Goal: Task Accomplishment & Management: Use online tool/utility

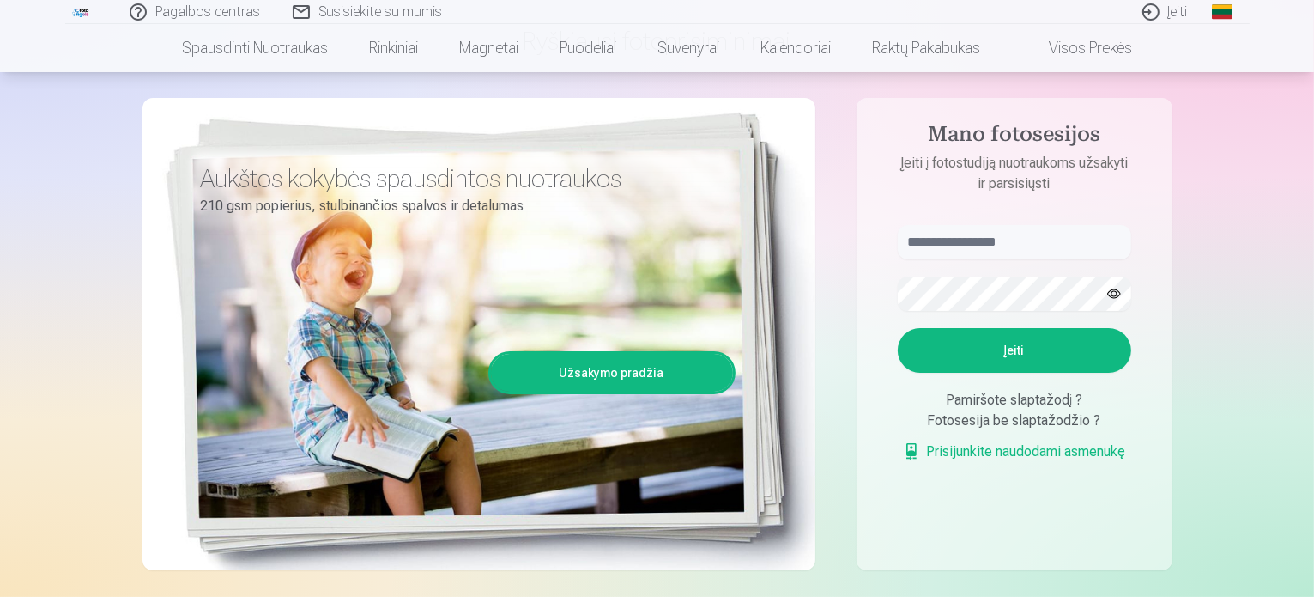
scroll to position [172, 0]
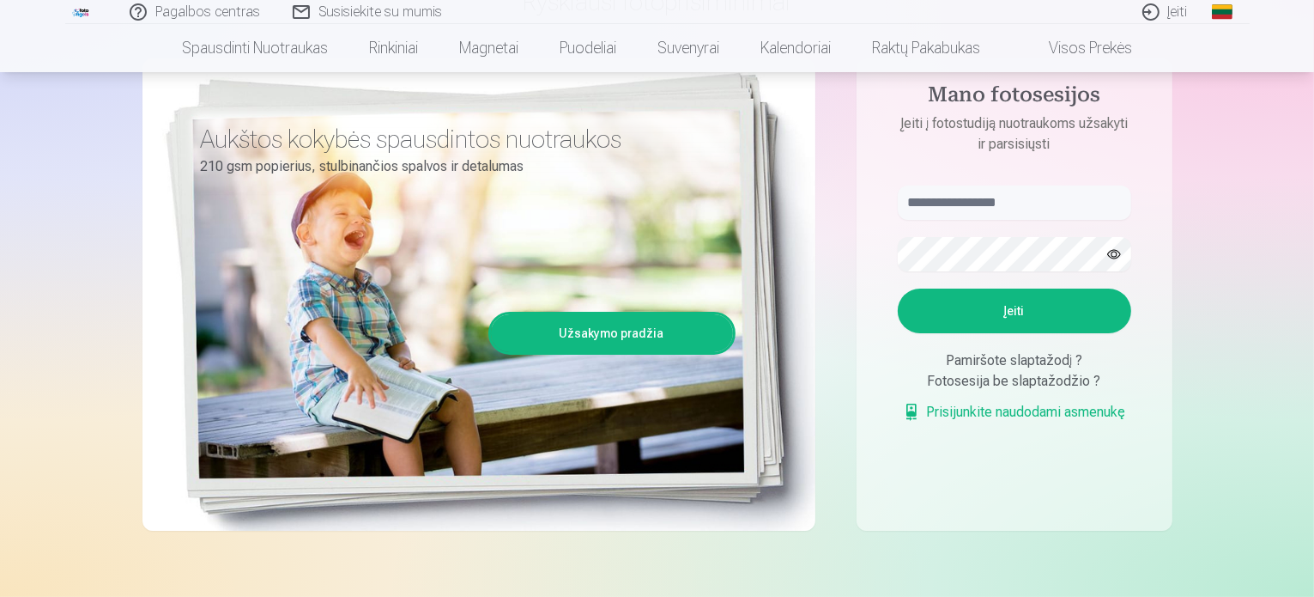
click at [1056, 360] on div "Pamiršote slaptažodį ?" at bounding box center [1015, 360] width 234 height 21
click at [981, 412] on link "Prisijunkite naudodami asmenukę" at bounding box center [1014, 412] width 223 height 21
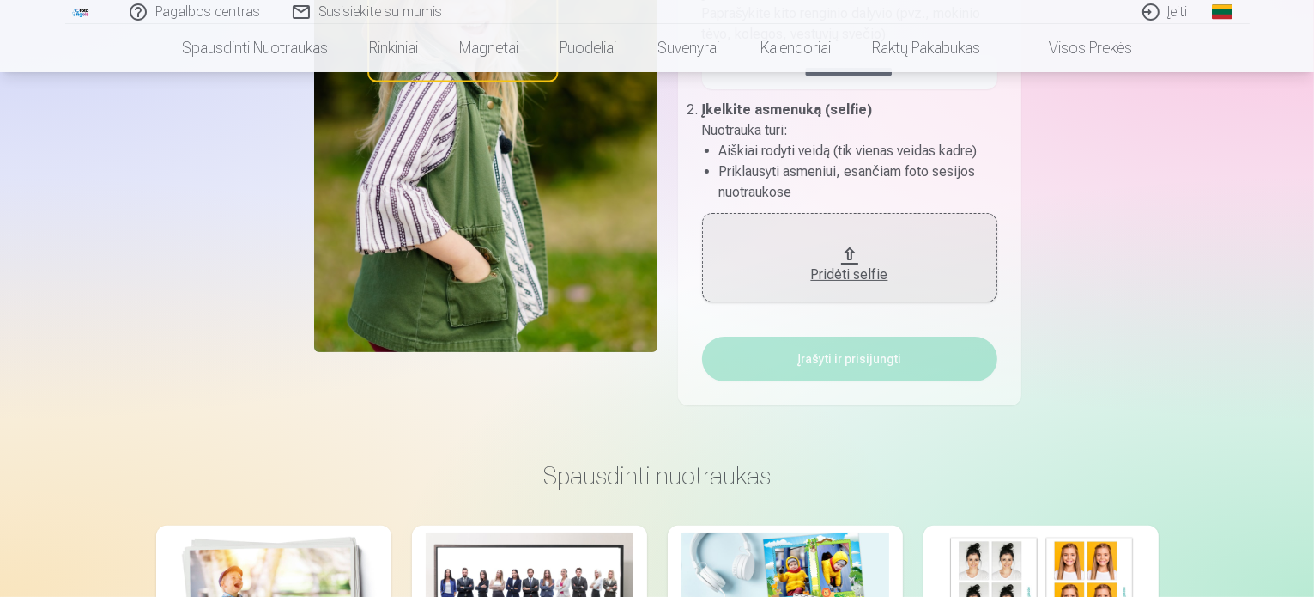
scroll to position [343, 0]
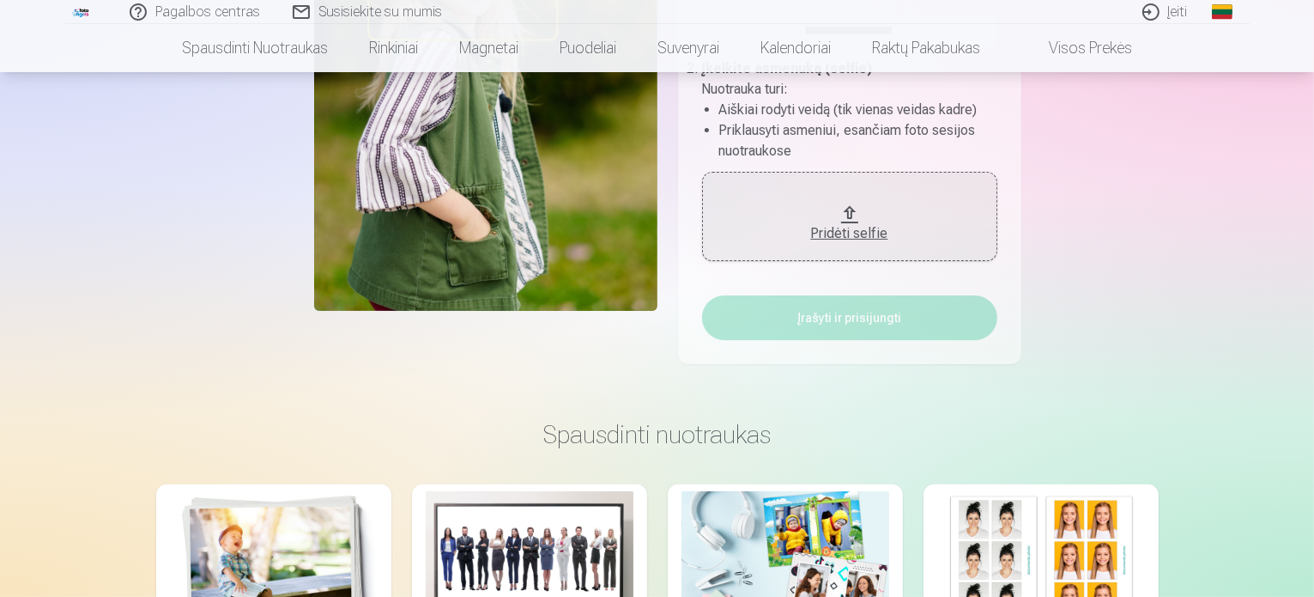
click at [848, 233] on div "Pridėti selfie" at bounding box center [849, 233] width 261 height 21
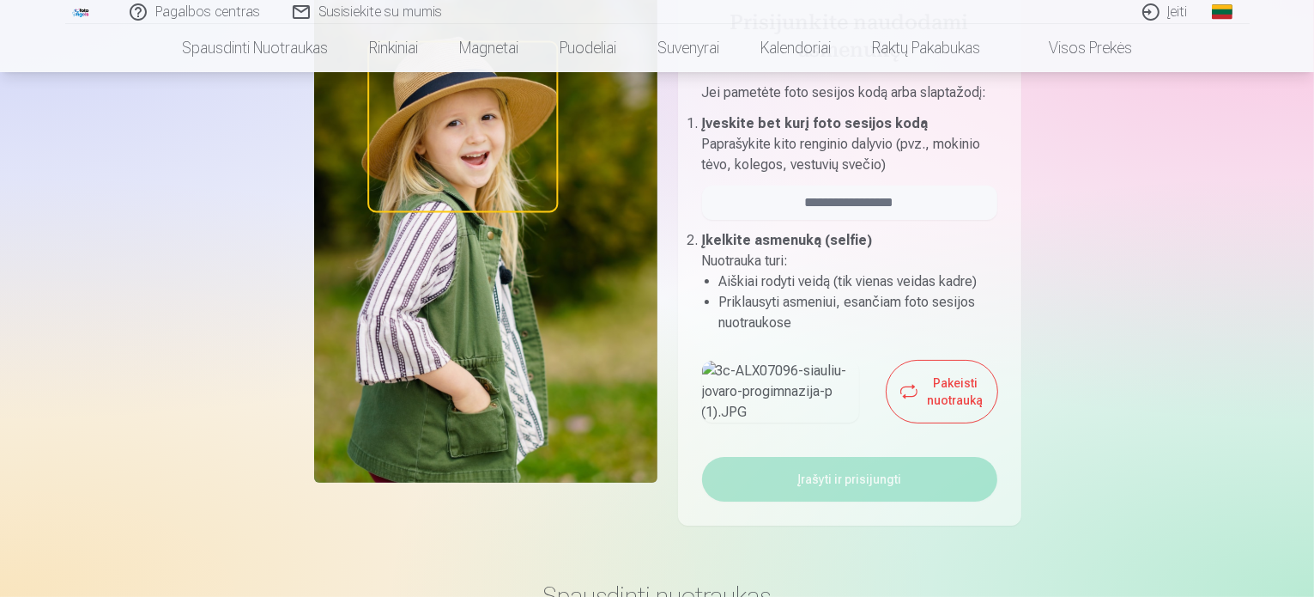
scroll to position [0, 0]
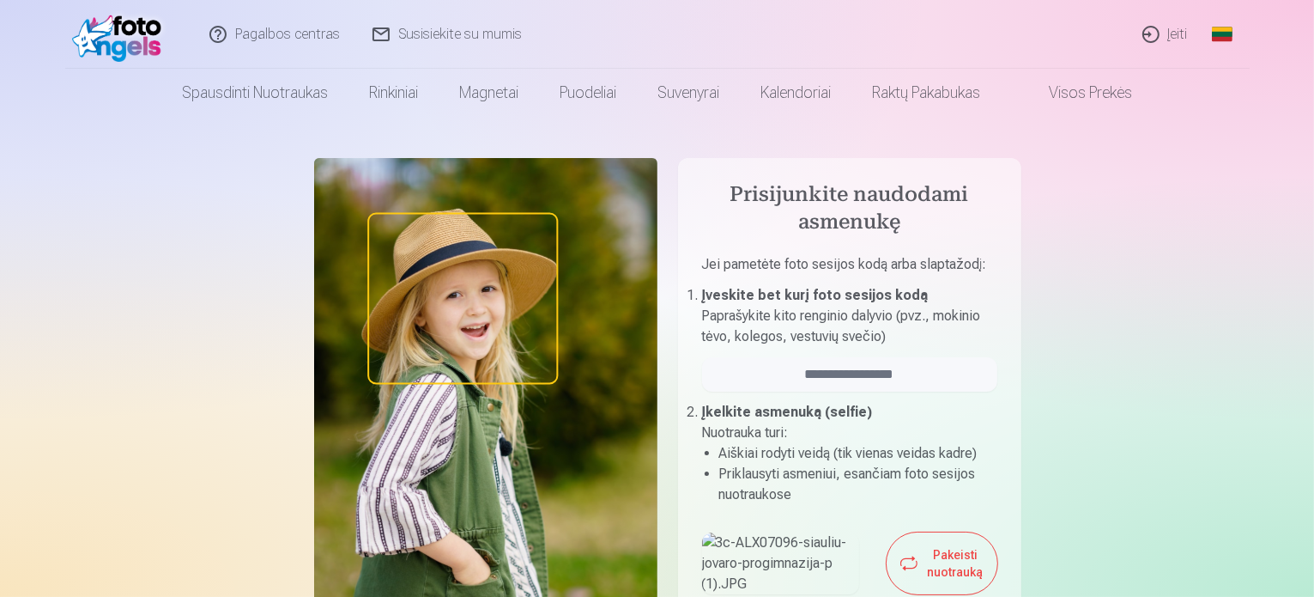
click at [481, 294] on img at bounding box center [485, 406] width 343 height 496
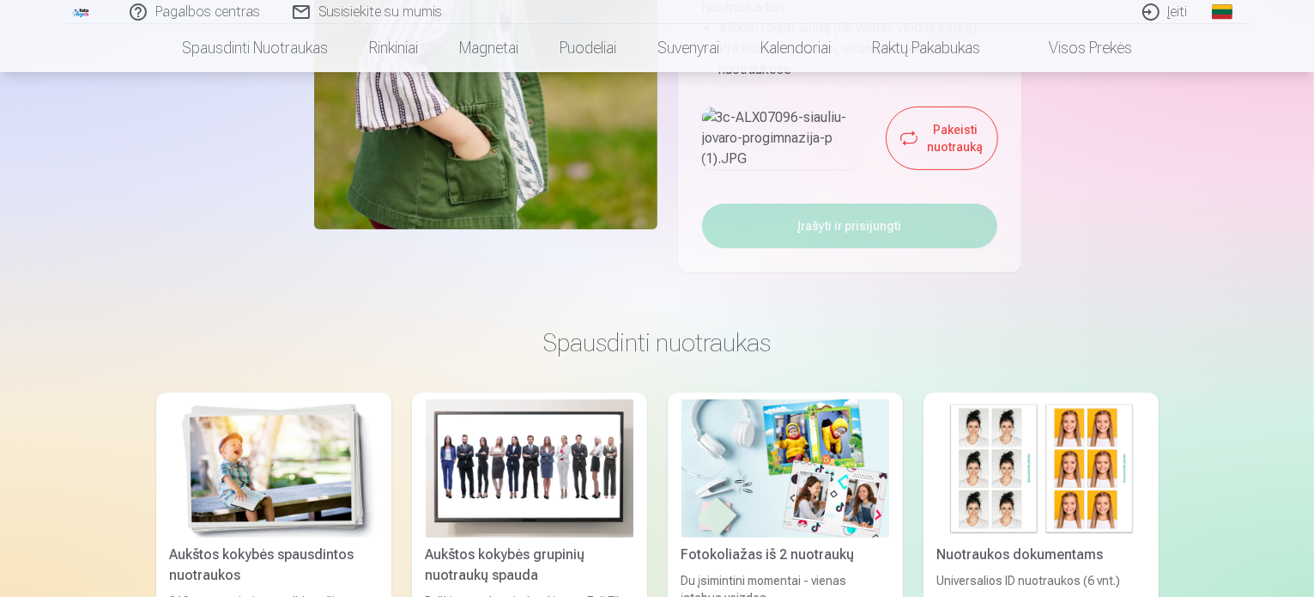
scroll to position [429, 0]
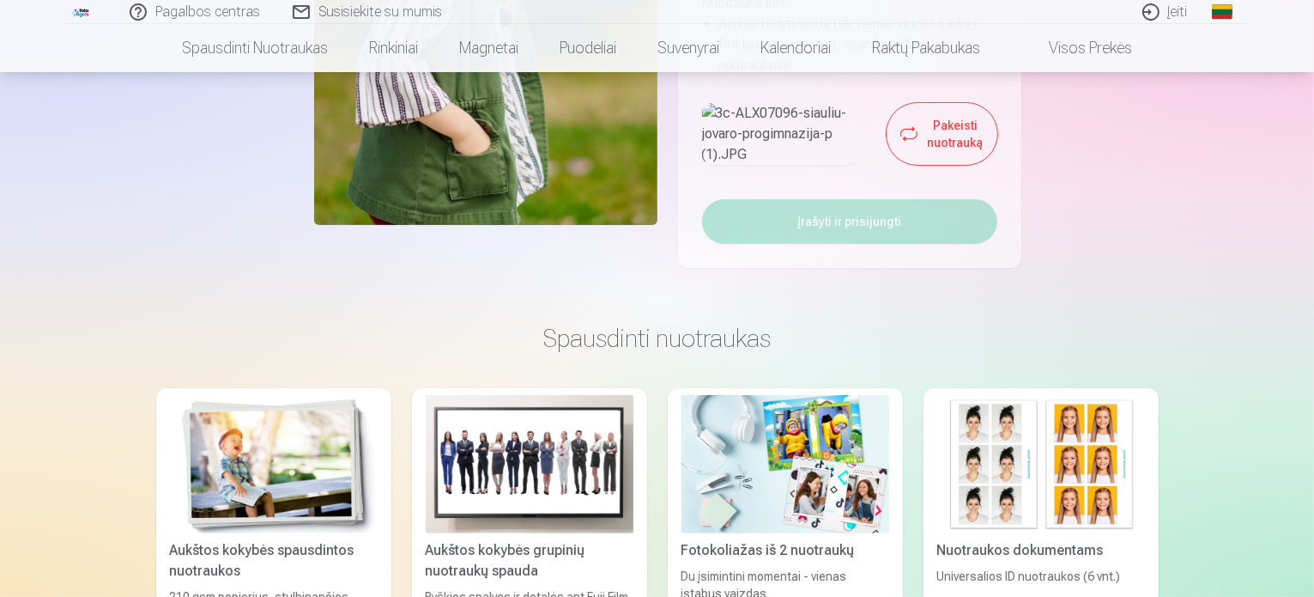
click at [887, 165] on button "Pakeisti nuotrauką" at bounding box center [942, 134] width 111 height 62
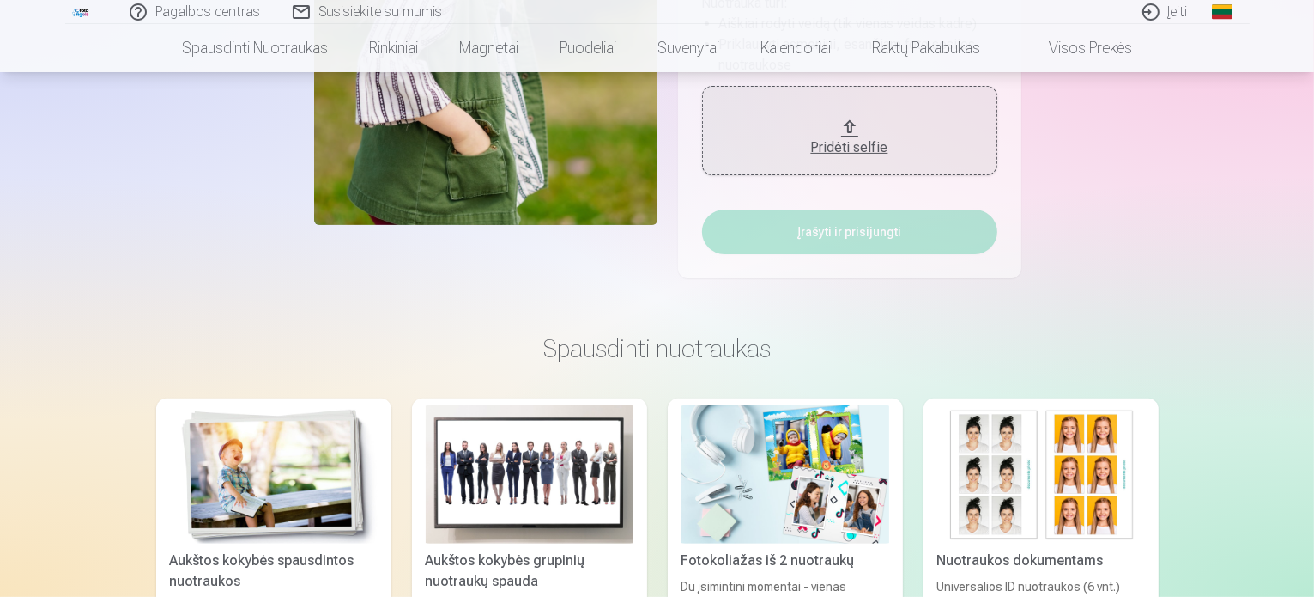
click at [841, 140] on div "Pridėti selfie" at bounding box center [849, 147] width 261 height 21
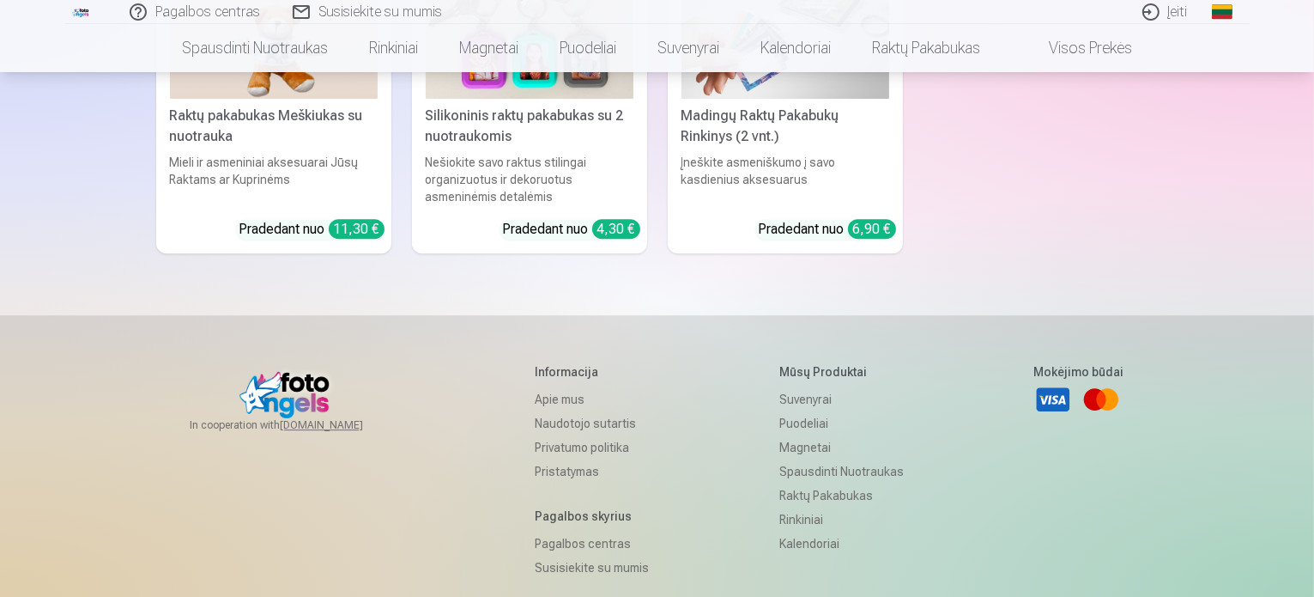
scroll to position [5311, 0]
